Goal: Complete application form

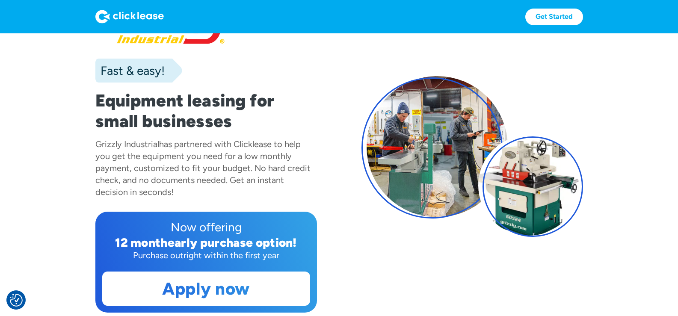
scroll to position [57, 0]
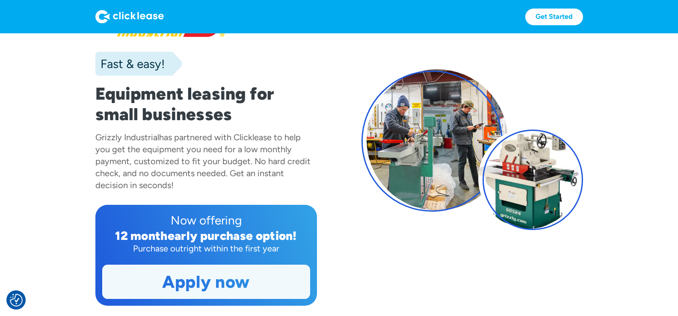
click at [195, 282] on link "Apply now" at bounding box center [206, 281] width 207 height 33
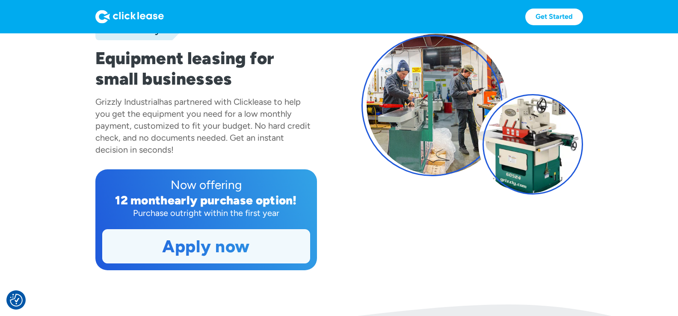
scroll to position [86, 0]
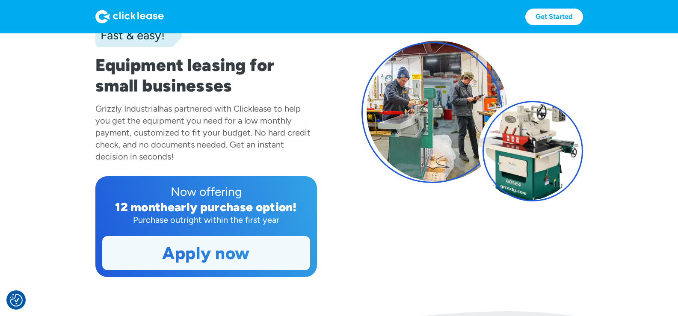
click at [201, 256] on link "Apply now" at bounding box center [206, 253] width 207 height 33
